Goal: Task Accomplishment & Management: Use online tool/utility

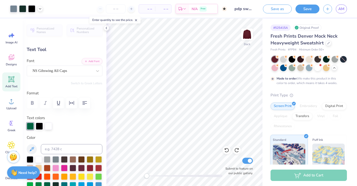
click at [300, 60] on div at bounding box center [300, 59] width 7 height 7
click at [250, 33] on img at bounding box center [247, 34] width 20 height 20
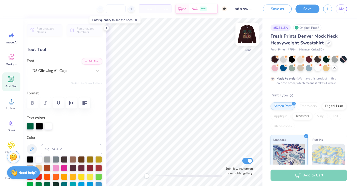
click at [250, 38] on img at bounding box center [247, 34] width 20 height 20
click at [309, 57] on div at bounding box center [309, 58] width 7 height 7
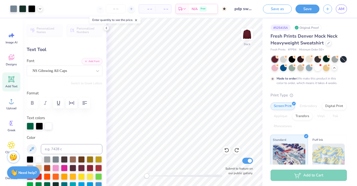
click at [325, 60] on div at bounding box center [326, 58] width 7 height 7
click at [318, 59] on div at bounding box center [317, 58] width 7 height 7
click at [293, 59] on div at bounding box center [291, 58] width 7 height 7
click at [301, 59] on div at bounding box center [300, 58] width 7 height 7
click at [300, 60] on div at bounding box center [300, 58] width 7 height 7
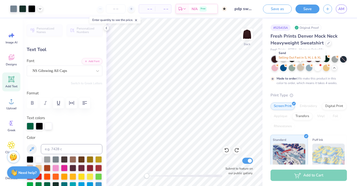
click at [299, 67] on div at bounding box center [300, 67] width 7 height 7
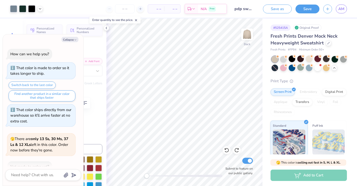
scroll to position [29, 0]
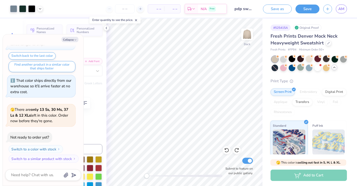
click at [335, 68] on icon at bounding box center [334, 67] width 4 height 4
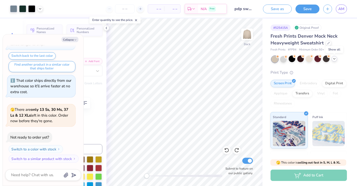
click at [335, 61] on div at bounding box center [308, 59] width 75 height 7
click at [334, 59] on polyline at bounding box center [334, 58] width 2 height 1
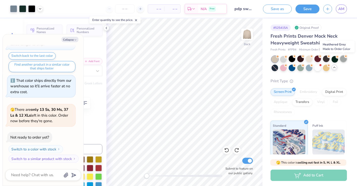
click at [345, 60] on div at bounding box center [343, 58] width 7 height 7
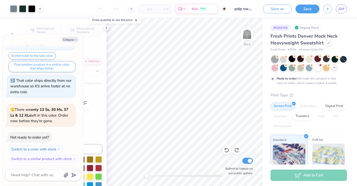
scroll to position [71, 0]
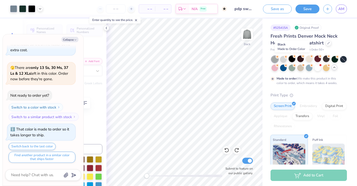
click at [291, 59] on div at bounding box center [291, 58] width 7 height 7
click at [317, 59] on div at bounding box center [317, 58] width 7 height 7
click at [328, 60] on div at bounding box center [326, 58] width 7 height 7
click at [294, 59] on div at bounding box center [291, 58] width 7 height 7
click at [293, 61] on div at bounding box center [291, 58] width 7 height 7
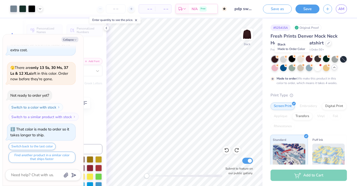
click at [291, 59] on div at bounding box center [291, 58] width 7 height 7
click at [312, 11] on button "Save" at bounding box center [307, 9] width 24 height 9
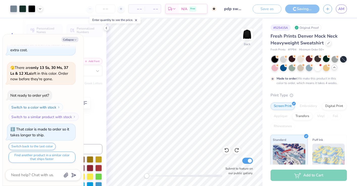
type textarea "x"
